Goal: Task Accomplishment & Management: Use online tool/utility

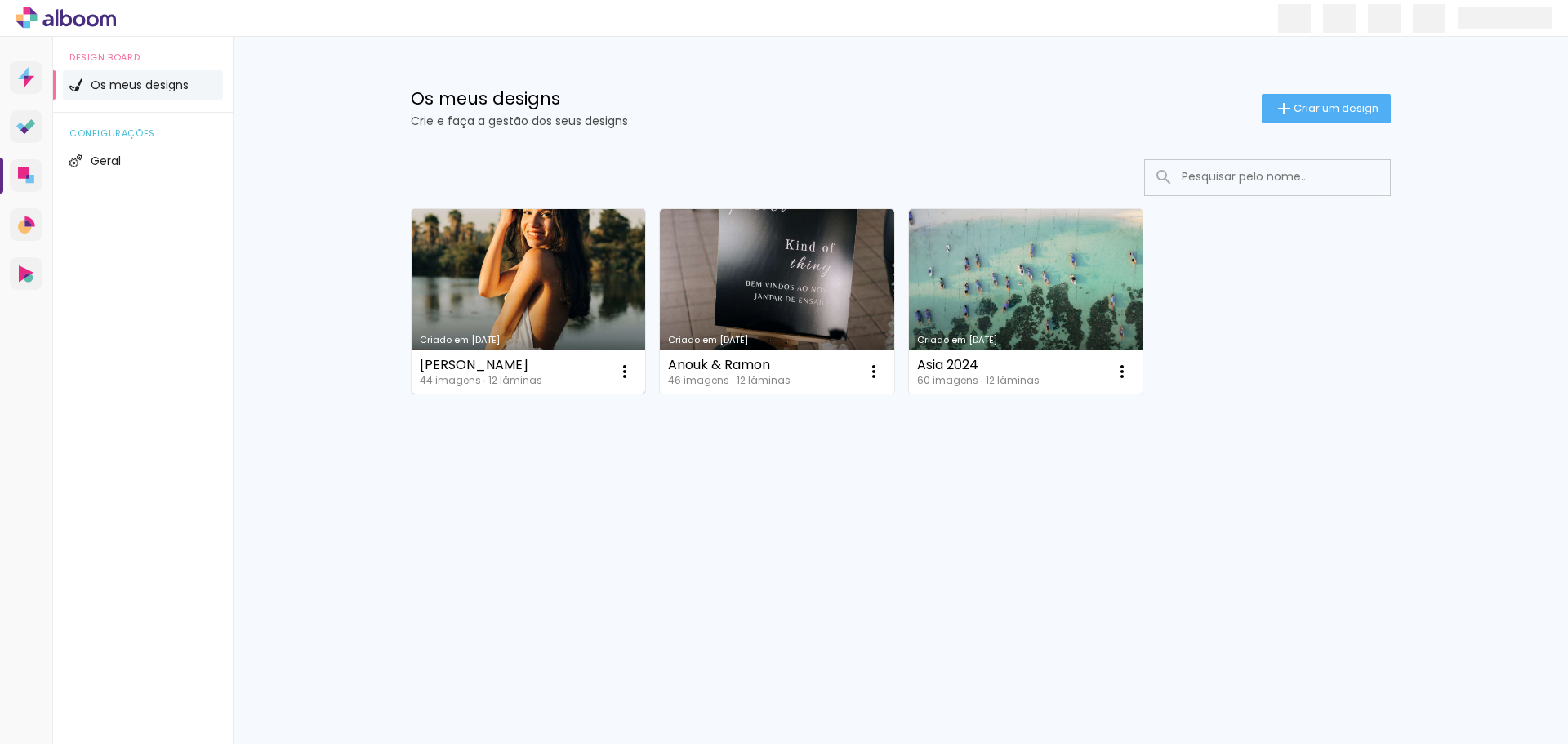
click at [529, 292] on link "Criado em [DATE]" at bounding box center [529, 301] width 234 height 185
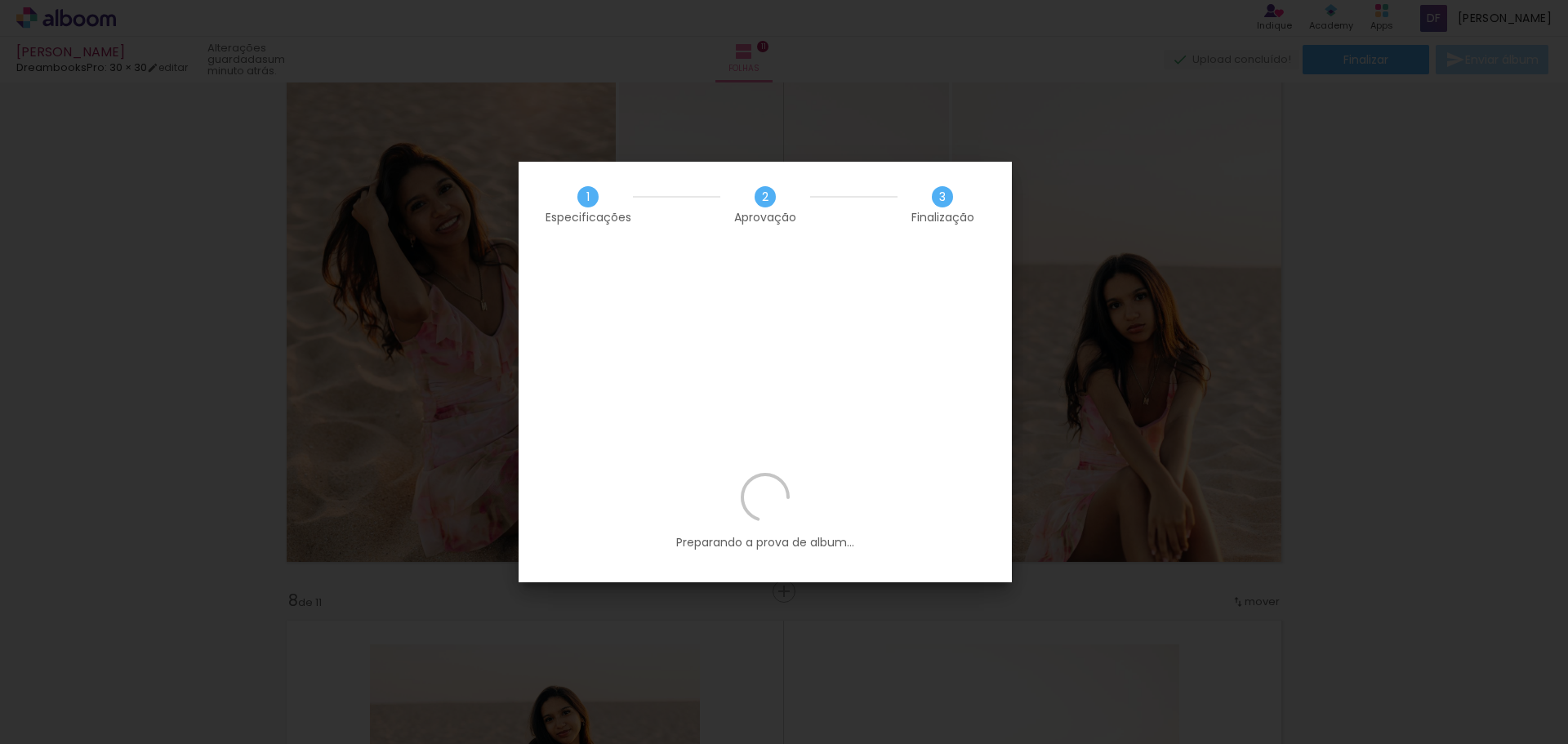
scroll to position [898, 0]
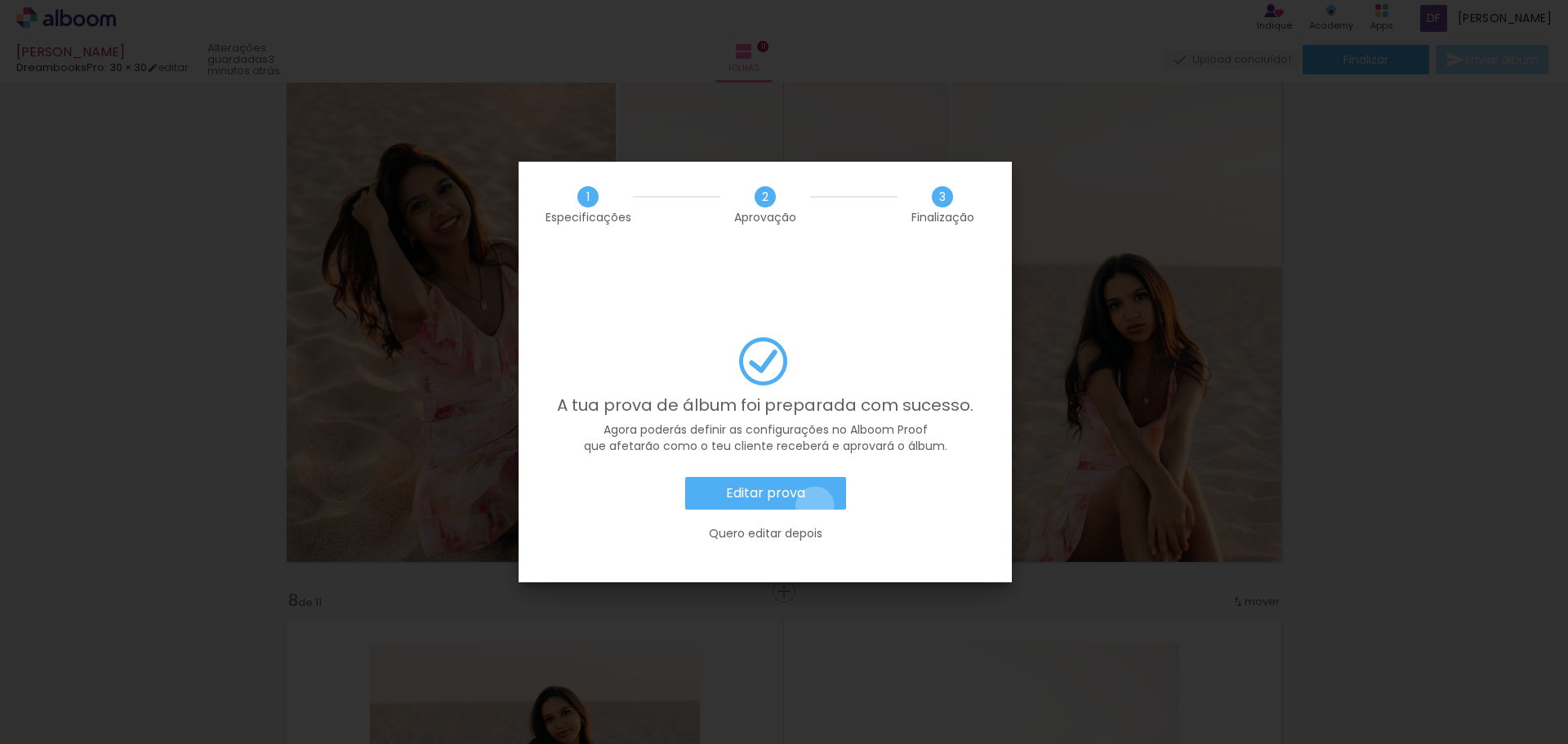
click at [815, 477] on paper-button "Editar prova" at bounding box center [766, 493] width 161 height 33
